Goal: Task Accomplishment & Management: Manage account settings

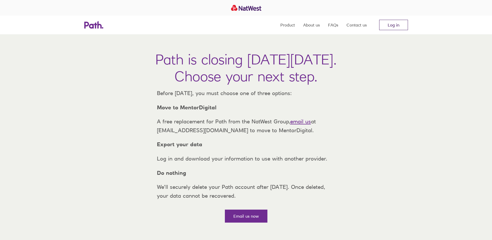
click at [393, 27] on link "Log in" at bounding box center [393, 25] width 29 height 10
click at [388, 25] on link "Log in" at bounding box center [393, 25] width 29 height 10
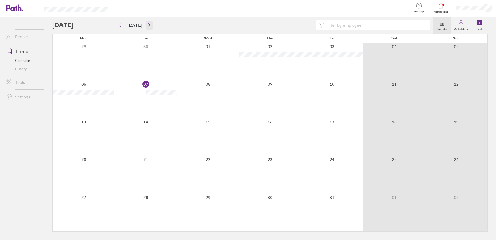
click at [147, 27] on icon "button" at bounding box center [149, 25] width 4 height 4
click at [120, 27] on icon "button" at bounding box center [120, 25] width 4 height 4
